Goal: Task Accomplishment & Management: Manage account settings

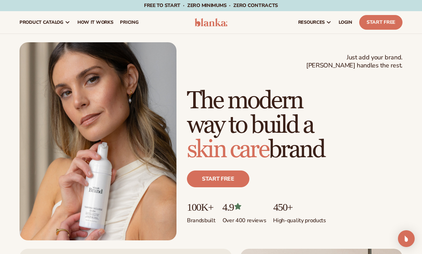
click at [349, 21] on span "LOGIN" at bounding box center [346, 23] width 14 height 6
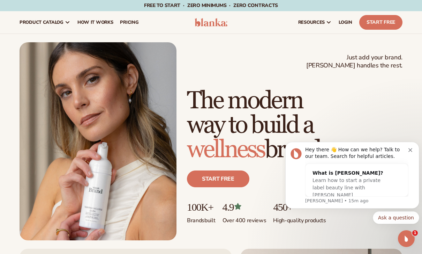
click at [348, 21] on span "LOGIN" at bounding box center [346, 23] width 14 height 6
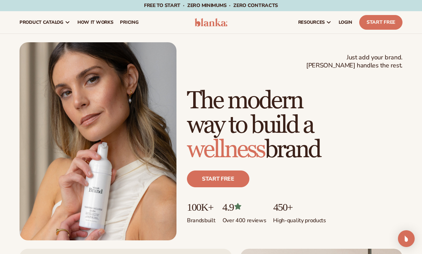
click at [351, 20] on span "LOGIN" at bounding box center [346, 23] width 14 height 6
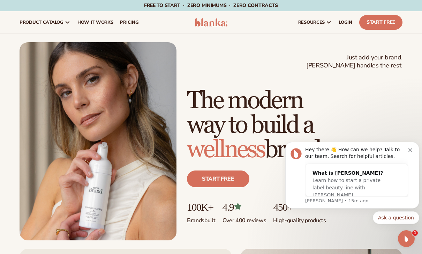
click at [87, 0] on div "Free to start · ZERO minimums · ZERO contracts · Free to start · ZERO minimums …" at bounding box center [210, 5] width 387 height 11
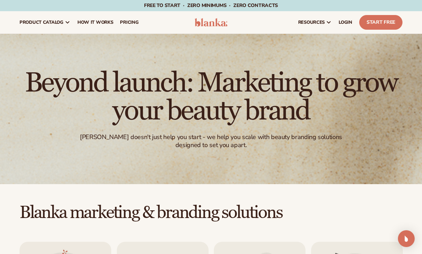
click at [350, 23] on span "LOGIN" at bounding box center [346, 23] width 14 height 6
click at [349, 20] on span "LOGIN" at bounding box center [346, 23] width 14 height 6
